Goal: Task Accomplishment & Management: Complete application form

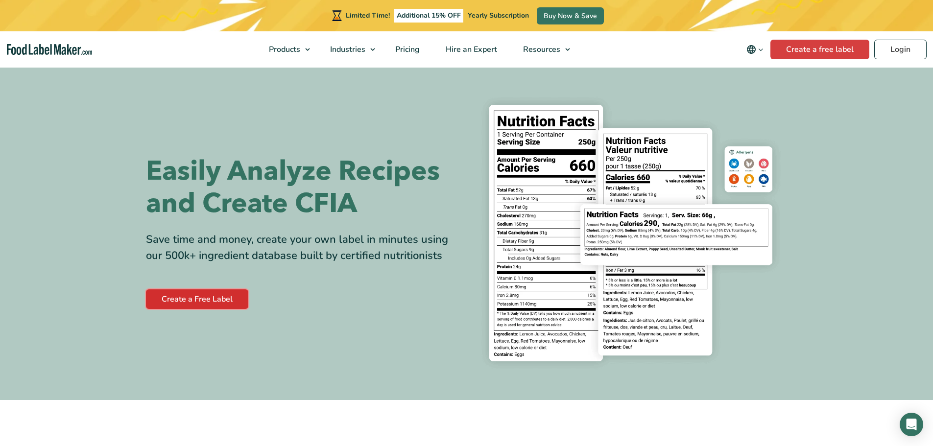
click at [195, 299] on link "Create a Free Label" at bounding box center [197, 300] width 102 height 20
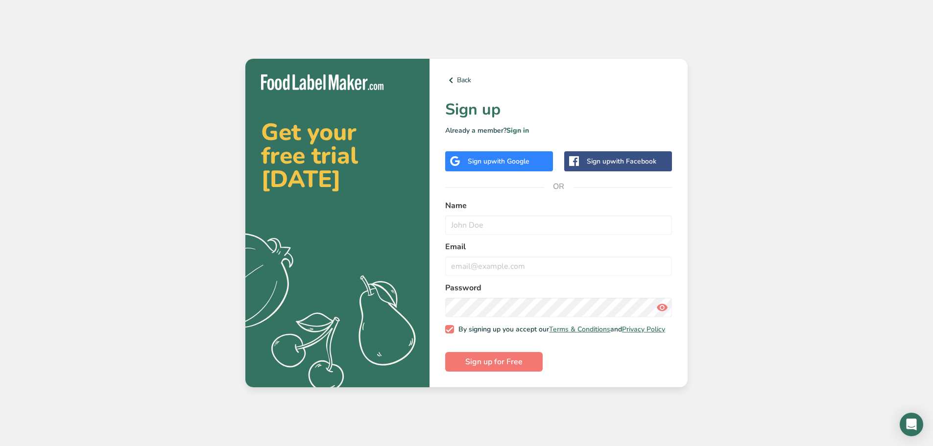
click at [493, 158] on span "with Google" at bounding box center [510, 161] width 38 height 9
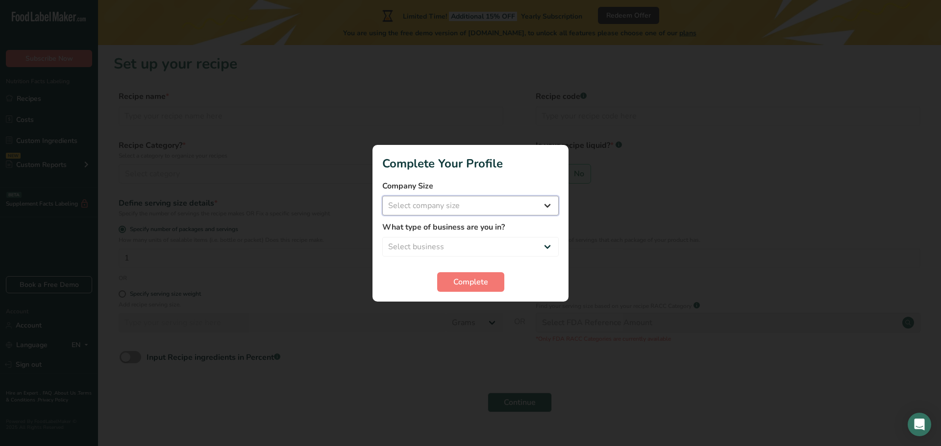
click at [539, 204] on select "Select company size Fewer than 10 Employees 10 to 50 Employees 51 to 500 Employ…" at bounding box center [470, 206] width 176 height 20
select select "2"
click at [382, 196] on select "Select company size Fewer than 10 Employees 10 to 50 Employees 51 to 500 Employ…" at bounding box center [470, 206] width 176 height 20
click at [546, 245] on select "Select business Packaged Food Manufacturer Restaurant & Cafe Bakery Meal Plans …" at bounding box center [470, 247] width 176 height 20
select select "8"
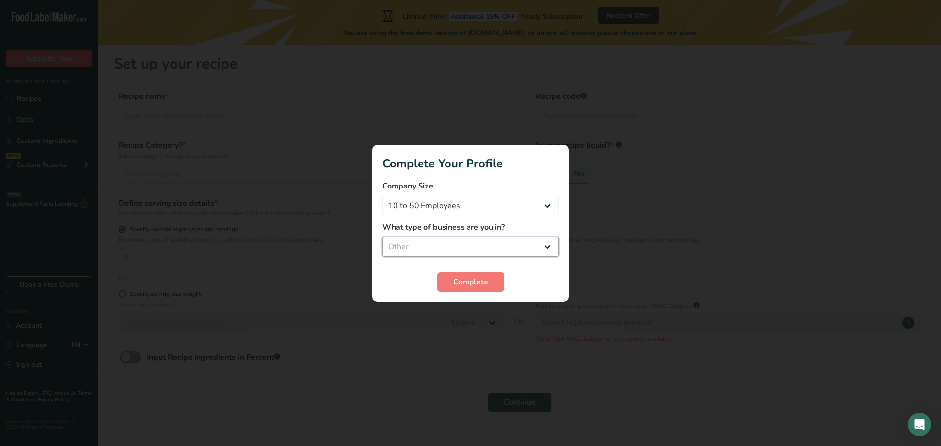
click at [382, 237] on select "Select business Packaged Food Manufacturer Restaurant & Cafe Bakery Meal Plans …" at bounding box center [470, 247] width 176 height 20
click at [474, 280] on span "Complete" at bounding box center [470, 282] width 35 height 12
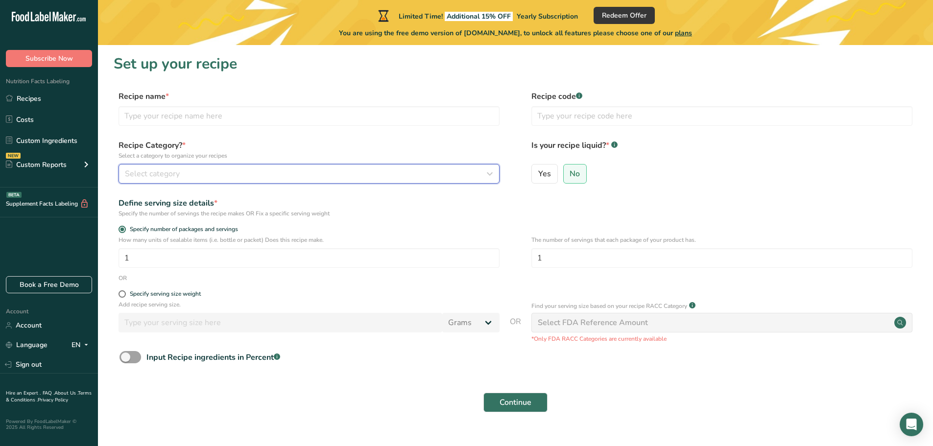
click at [325, 173] on div "Select category" at bounding box center [306, 174] width 363 height 12
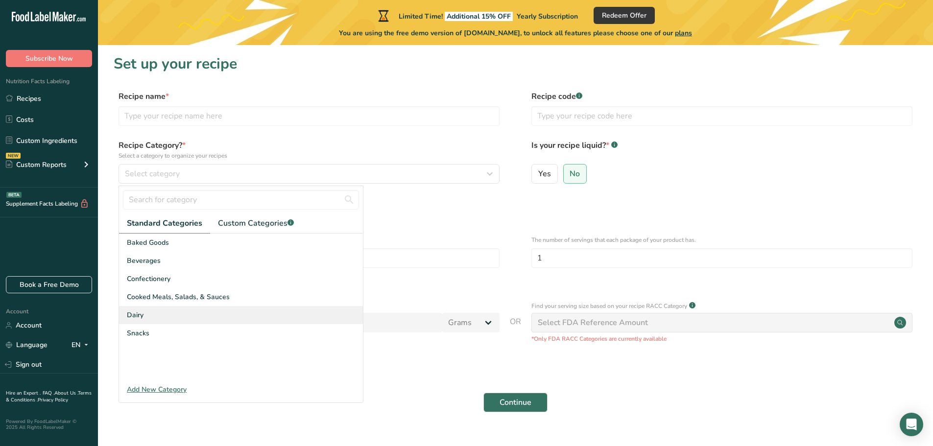
click at [140, 314] on span "Dairy" at bounding box center [135, 315] width 17 height 10
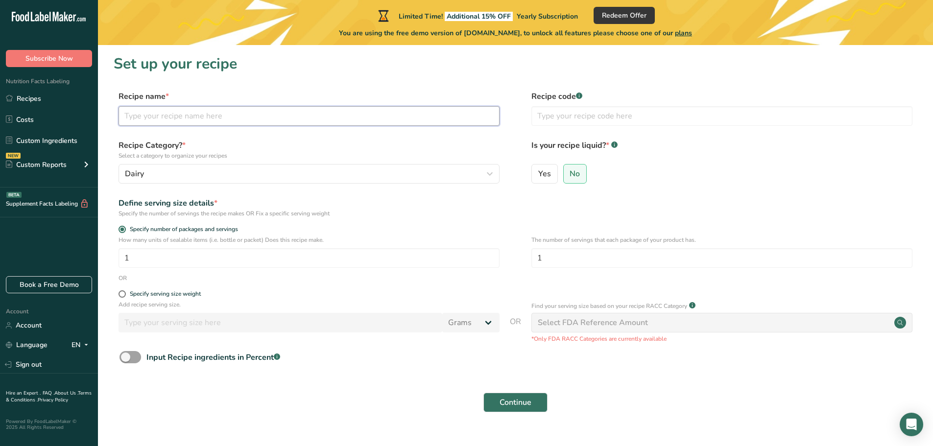
click at [223, 119] on input "text" at bounding box center [309, 116] width 381 height 20
type input "Duck Eggs"
click at [560, 258] on input "1" at bounding box center [722, 258] width 381 height 20
type input "12"
click at [207, 263] on input "1" at bounding box center [309, 258] width 381 height 20
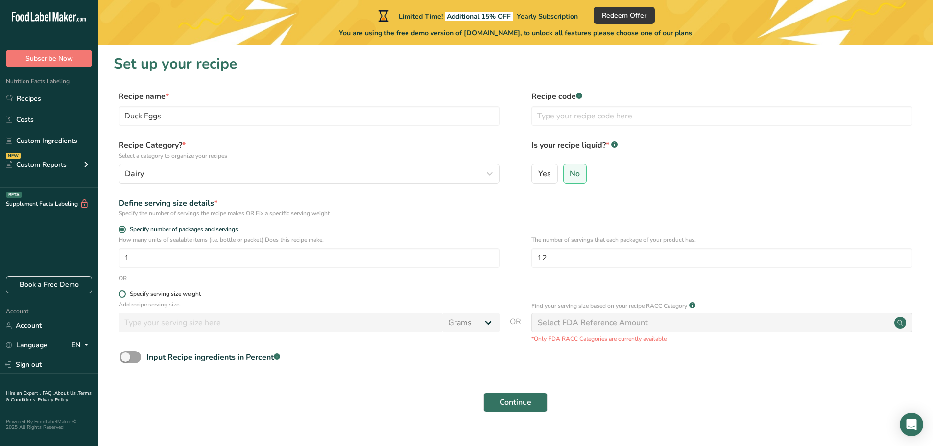
click at [122, 293] on span at bounding box center [122, 294] width 7 height 7
click at [122, 293] on input "Specify serving size weight" at bounding box center [122, 294] width 6 height 6
radio input "true"
radio input "false"
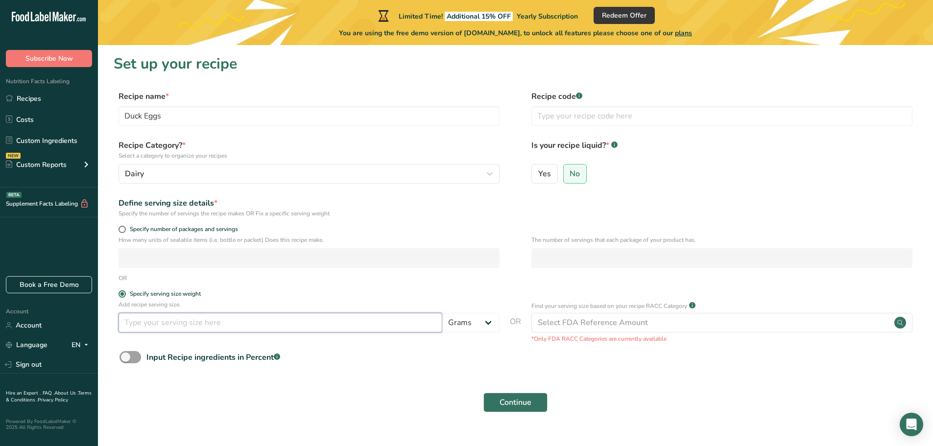
click at [397, 323] on input "number" at bounding box center [281, 323] width 324 height 20
click at [582, 322] on div "Select FDA Reference Amount" at bounding box center [593, 323] width 110 height 12
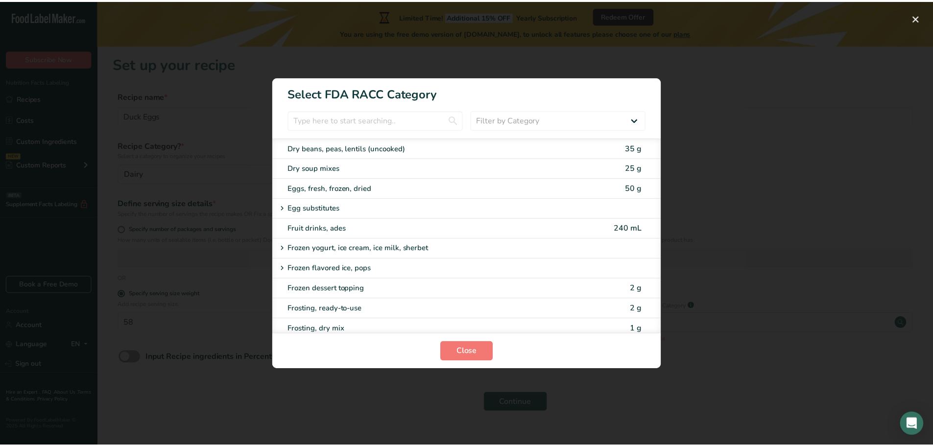
scroll to position [735, 0]
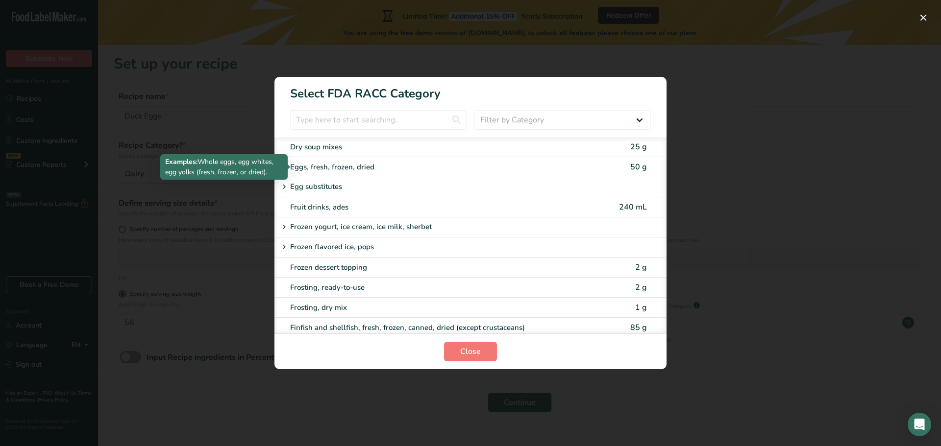
click at [313, 165] on div "Eggs, fresh, frozen, dried" at bounding box center [429, 167] width 278 height 11
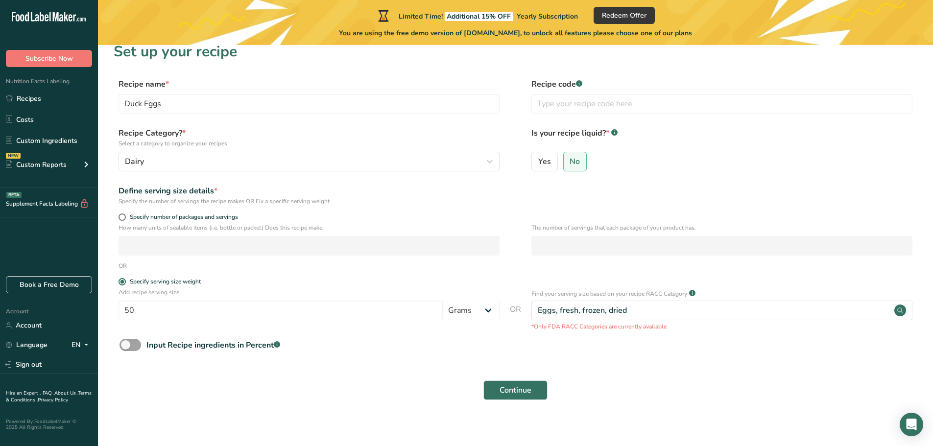
scroll to position [19, 0]
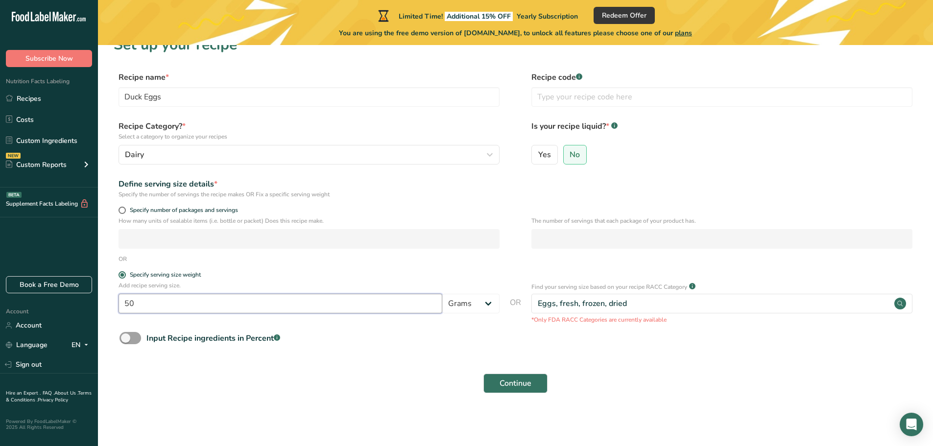
click at [138, 307] on input "50" at bounding box center [281, 304] width 324 height 20
type input "58"
click at [513, 379] on span "Continue" at bounding box center [516, 384] width 32 height 12
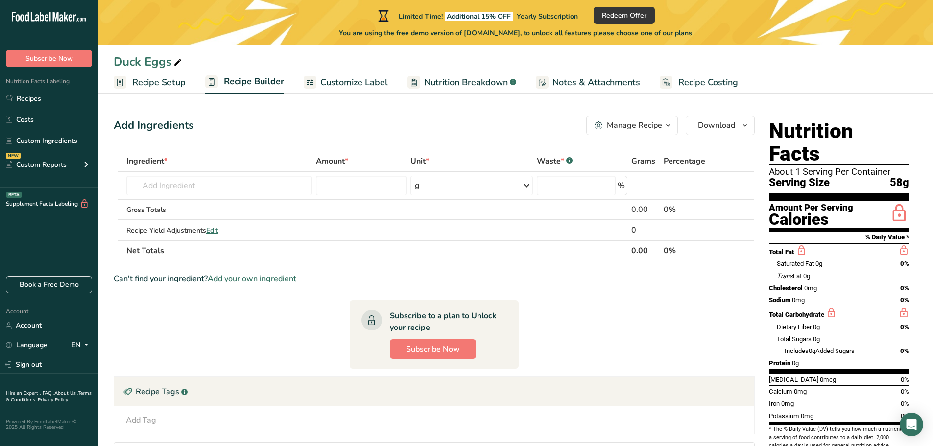
click at [352, 80] on span "Customize Label" at bounding box center [354, 82] width 68 height 13
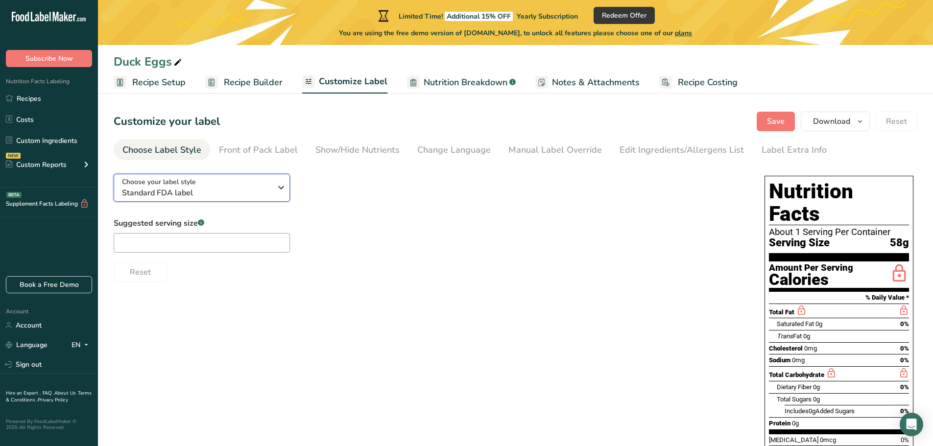
click at [277, 191] on icon "button" at bounding box center [281, 188] width 12 height 18
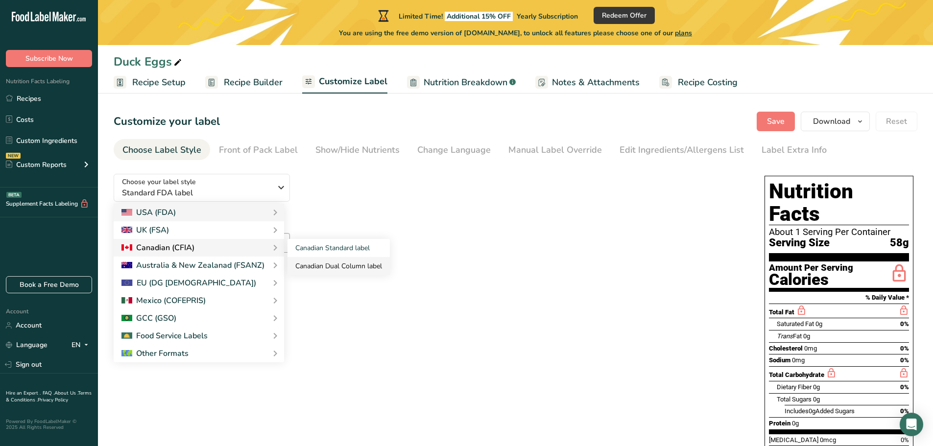
click at [326, 263] on link "Canadian Dual Column label" at bounding box center [339, 266] width 102 height 18
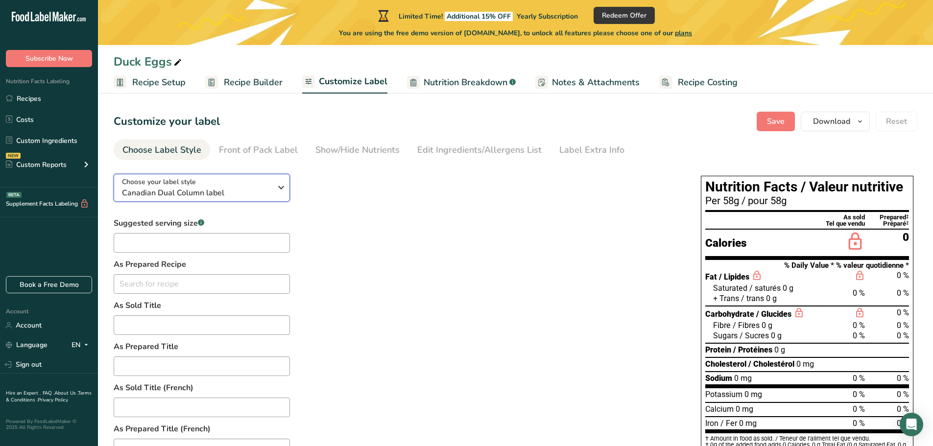
click at [281, 183] on icon "button" at bounding box center [281, 188] width 12 height 18
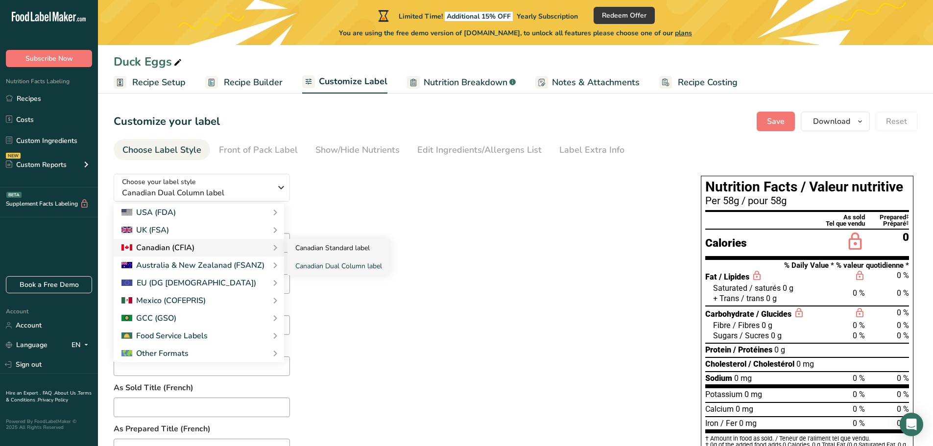
click at [328, 251] on link "Canadian Standard label" at bounding box center [339, 248] width 102 height 18
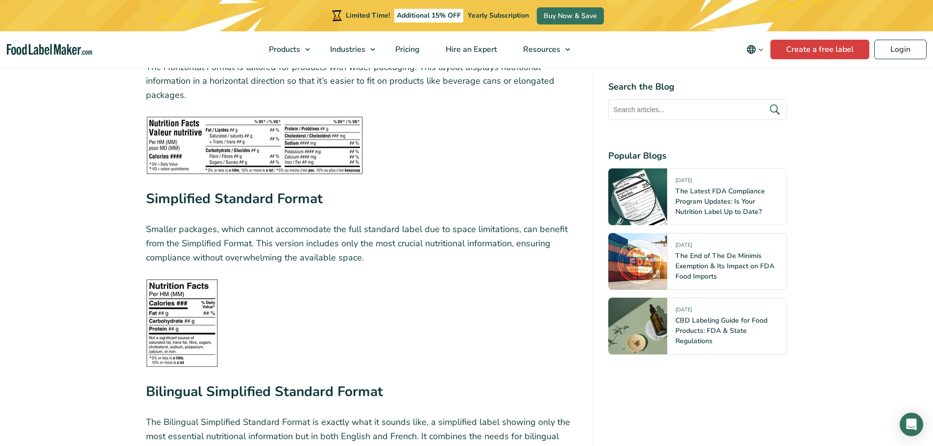
scroll to position [2107, 0]
click at [306, 123] on img at bounding box center [255, 143] width 218 height 59
click at [234, 195] on h3 "Simplified Standard Format" at bounding box center [361, 200] width 431 height 26
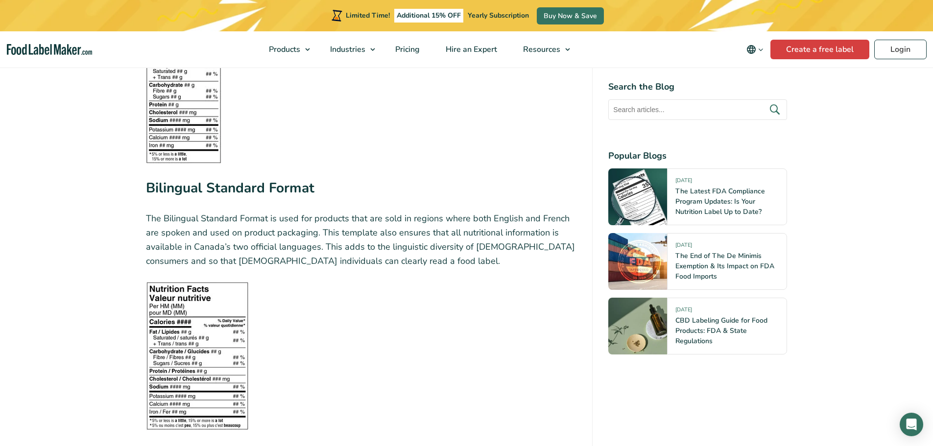
scroll to position [1617, 0]
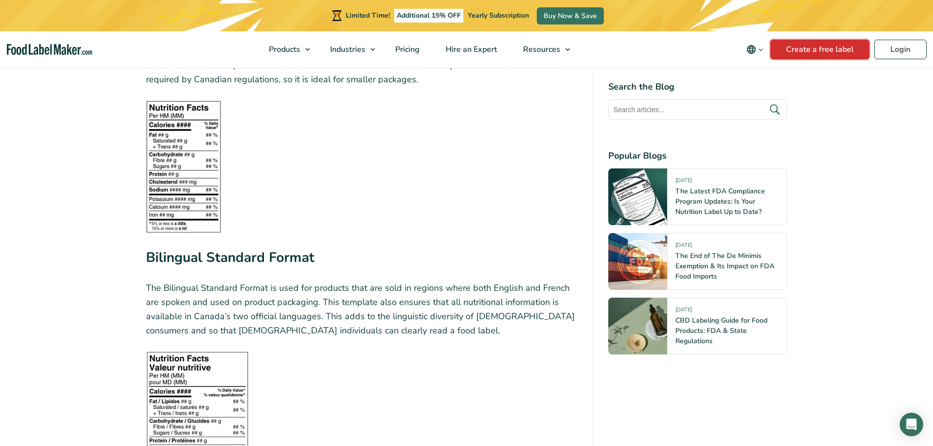
click at [810, 49] on link "Create a free label" at bounding box center [820, 50] width 99 height 20
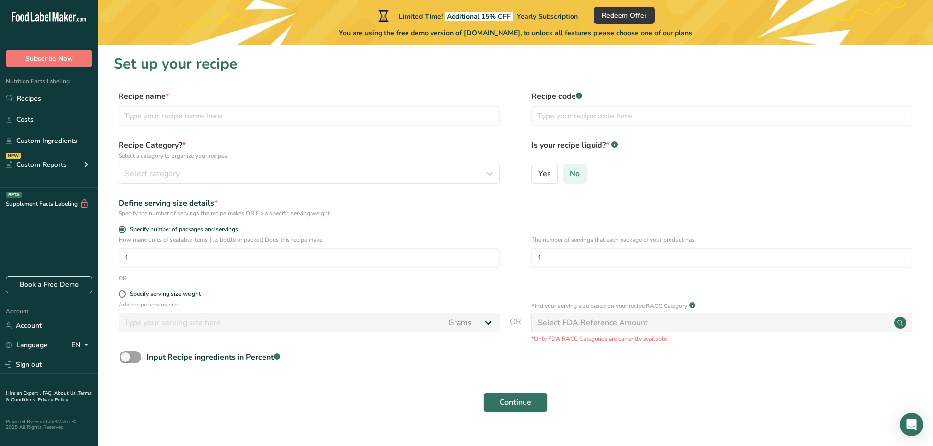
click at [571, 171] on span "No" at bounding box center [575, 174] width 10 height 10
click at [570, 171] on input "No" at bounding box center [567, 174] width 6 height 6
click at [216, 114] on input "text" at bounding box center [309, 116] width 381 height 20
type input "Duck Eggs"
click at [205, 173] on div "Select category" at bounding box center [306, 174] width 363 height 12
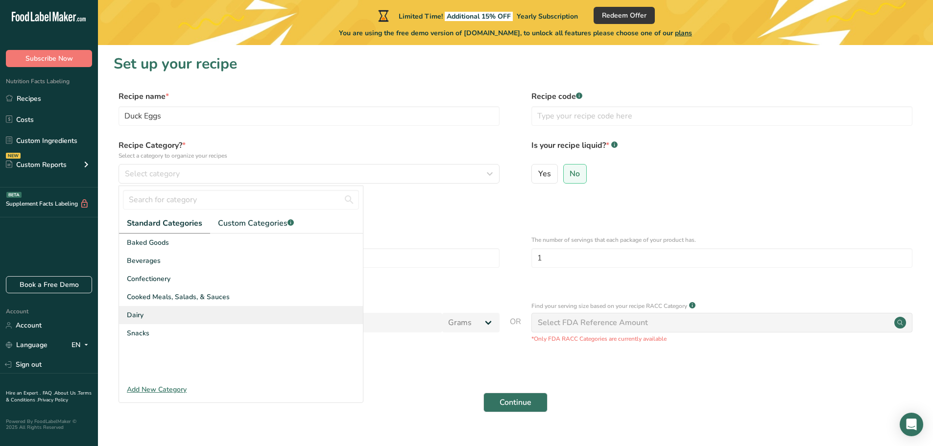
click at [140, 313] on span "Dairy" at bounding box center [135, 315] width 17 height 10
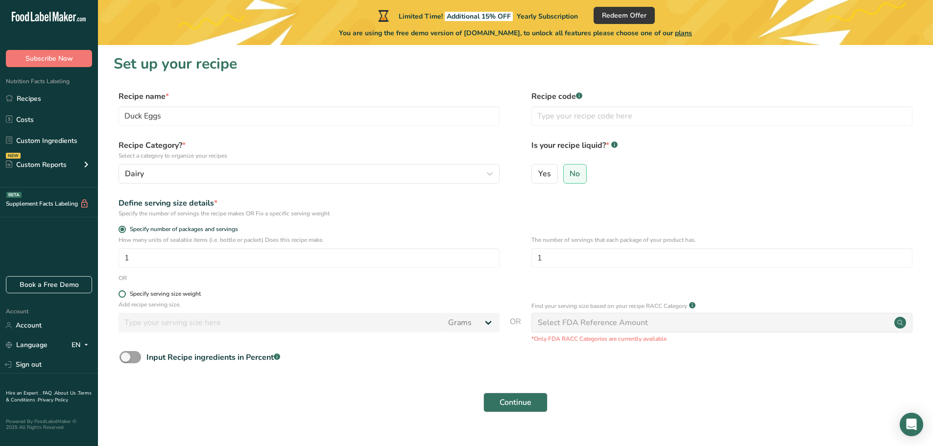
click at [122, 292] on span at bounding box center [122, 294] width 7 height 7
click at [122, 292] on input "Specify serving size weight" at bounding box center [122, 294] width 6 height 6
radio input "true"
radio input "false"
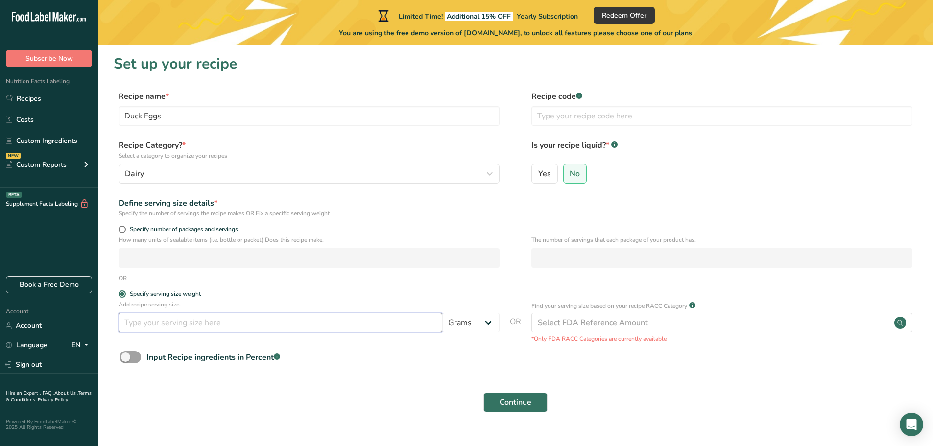
click at [192, 319] on input "number" at bounding box center [281, 323] width 324 height 20
click at [699, 323] on div "Select FDA Reference Amount" at bounding box center [722, 323] width 381 height 20
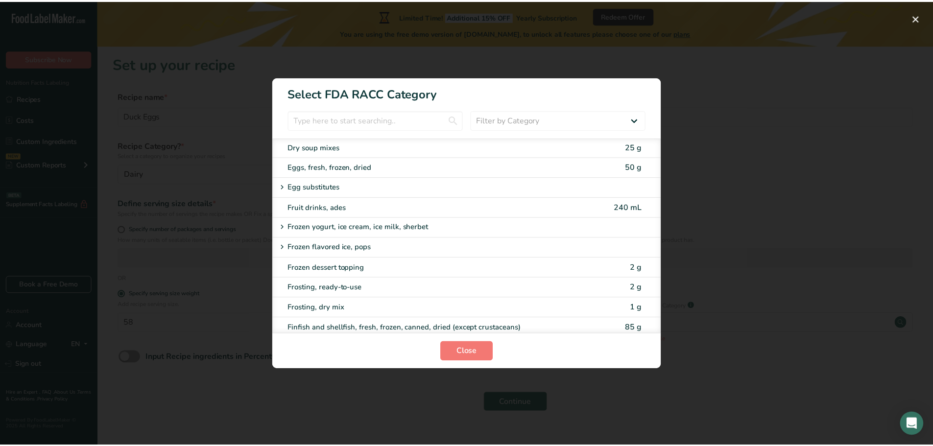
scroll to position [686, 0]
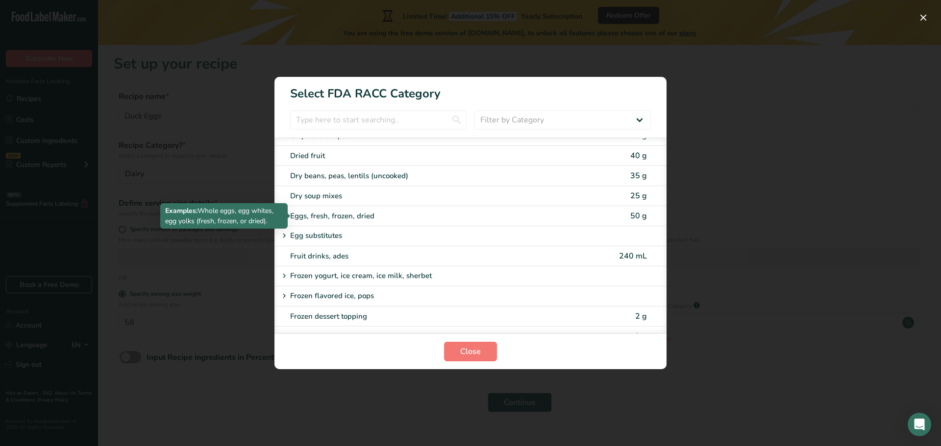
click at [326, 214] on div "Eggs, fresh, frozen, dried" at bounding box center [429, 216] width 278 height 11
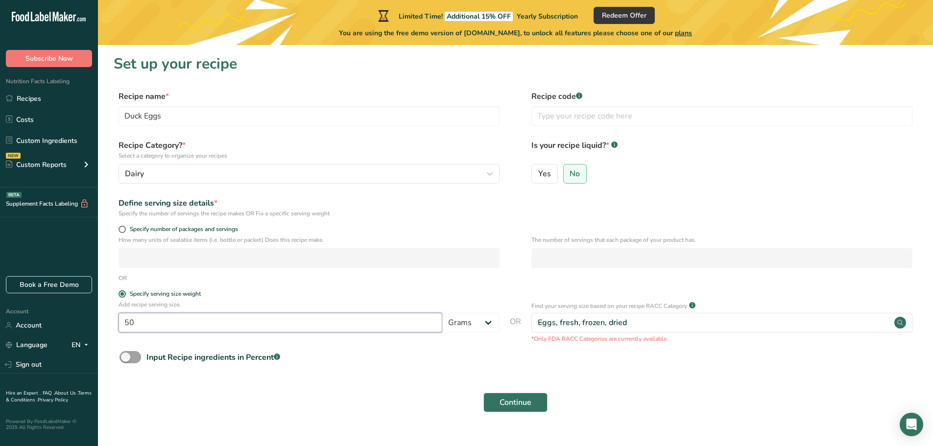
click at [146, 321] on input "50" at bounding box center [281, 323] width 324 height 20
type input "58"
click at [505, 408] on span "Continue" at bounding box center [516, 403] width 32 height 12
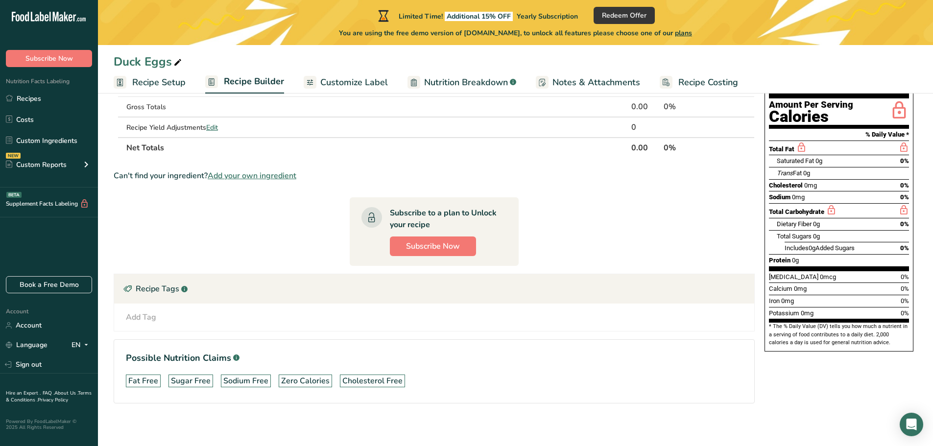
scroll to position [107, 0]
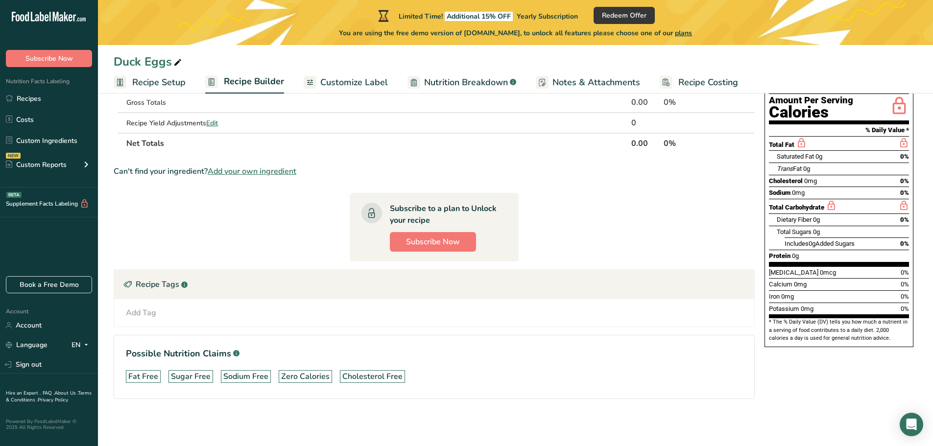
click at [347, 82] on span "Customize Label" at bounding box center [354, 82] width 68 height 13
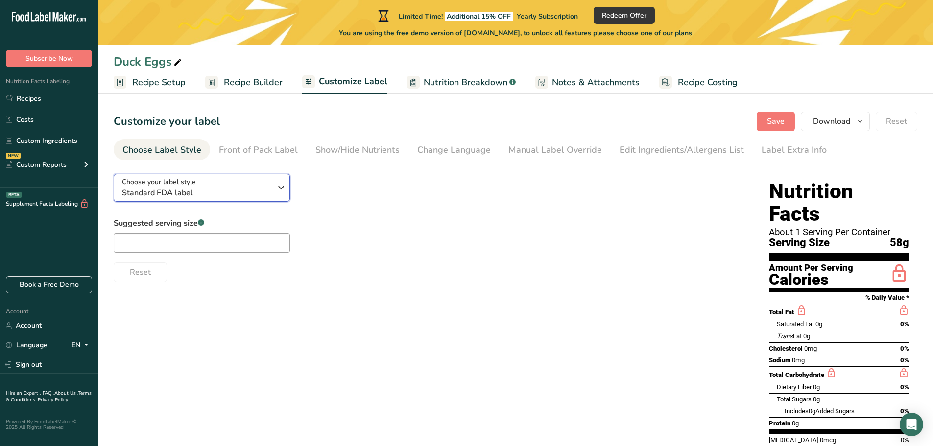
click at [276, 186] on icon "button" at bounding box center [281, 188] width 12 height 18
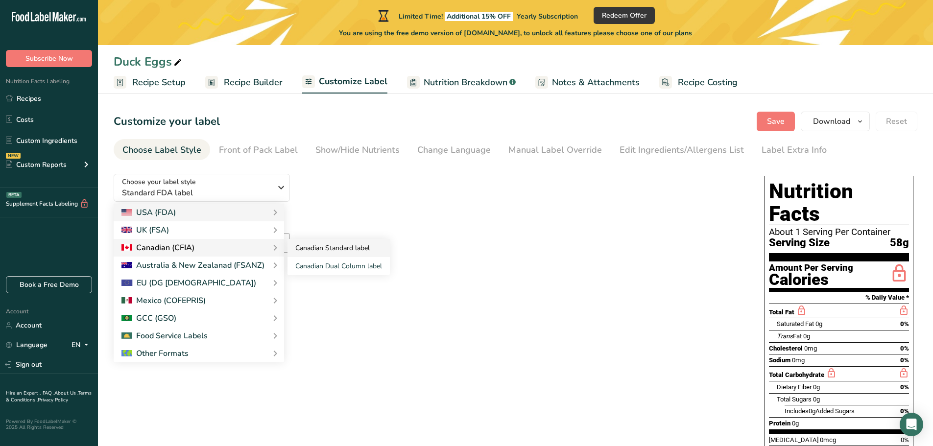
click at [323, 244] on link "Canadian Standard label" at bounding box center [339, 248] width 102 height 18
